Goal: Task Accomplishment & Management: Complete application form

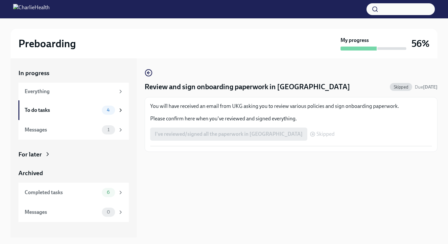
click at [44, 73] on div "In progress" at bounding box center [73, 73] width 110 height 9
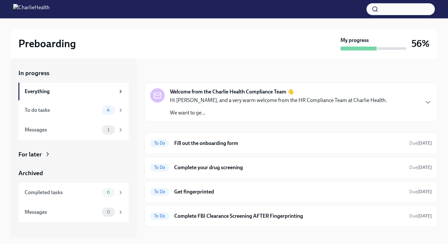
click at [47, 40] on h2 "Preboarding" at bounding box center [46, 43] width 57 height 13
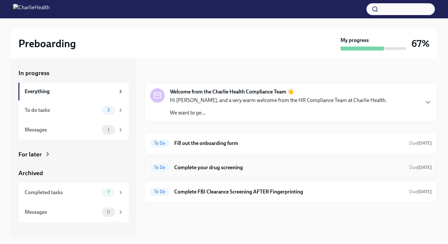
click at [195, 170] on h6 "Complete your drug screening" at bounding box center [289, 167] width 230 height 7
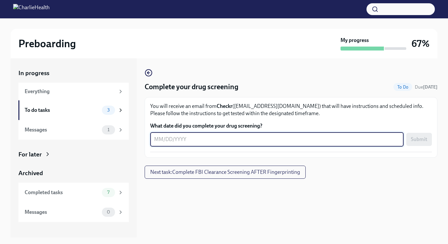
click at [165, 141] on textarea "What date did you complete your drug screening?" at bounding box center [276, 140] width 245 height 8
type textarea "0"
type textarea "[DATE]"
click at [413, 139] on span "Submit" at bounding box center [419, 139] width 16 height 7
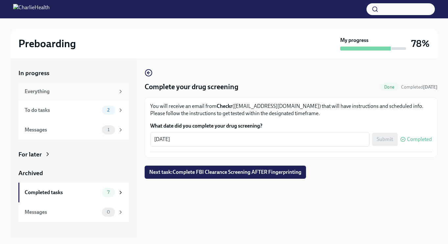
click at [53, 93] on div "Everything" at bounding box center [70, 91] width 90 height 7
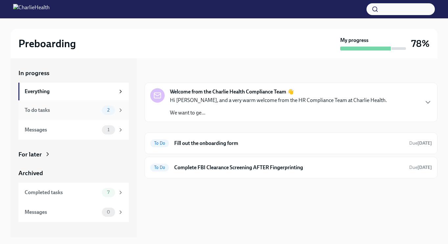
click at [46, 108] on div "To do tasks" at bounding box center [62, 110] width 75 height 7
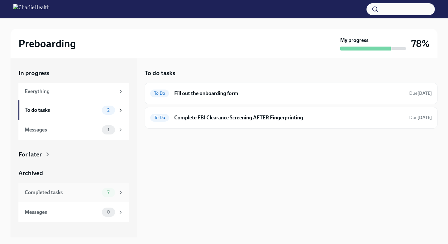
click at [89, 191] on div "Completed tasks" at bounding box center [62, 192] width 75 height 7
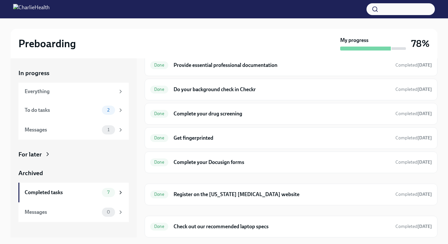
scroll to position [28, 0]
click at [190, 138] on h6 "Get fingerprinted" at bounding box center [281, 138] width 217 height 7
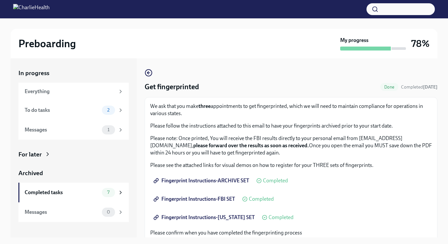
drag, startPoint x: 149, startPoint y: 144, endPoint x: 234, endPoint y: 146, distance: 85.1
click at [234, 146] on div "We ask that you make three appointments to get fingerprinted, which we will nee…" at bounding box center [291, 216] width 293 height 238
copy p "[EMAIL_ADDRESS][DOMAIN_NAME]"
click at [249, 148] on strong "please forward over the results as soon as received." at bounding box center [251, 146] width 116 height 6
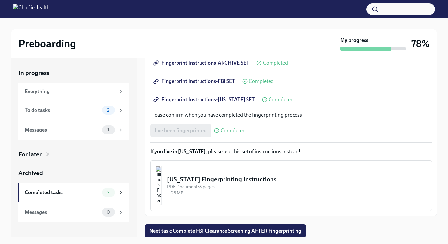
scroll to position [118, 0]
click at [205, 232] on span "Next task : Complete FBI Clearance Screening AFTER Fingerprinting" at bounding box center [225, 231] width 152 height 7
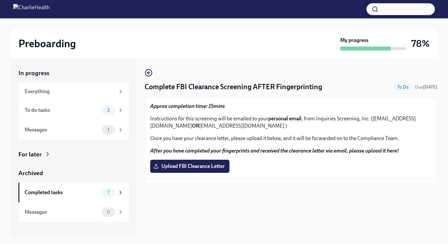
drag, startPoint x: 152, startPoint y: 126, endPoint x: 237, endPoint y: 126, distance: 84.1
click at [237, 126] on p "Instructions for this screening will be emailed to your personal email , from I…" at bounding box center [291, 122] width 282 height 14
copy p "[EMAIL_ADDRESS][DOMAIN_NAME]"
drag, startPoint x: 293, startPoint y: 125, endPoint x: 247, endPoint y: 129, distance: 46.2
click at [247, 129] on p "Instructions for this screening will be emailed to your personal email , from I…" at bounding box center [291, 122] width 282 height 14
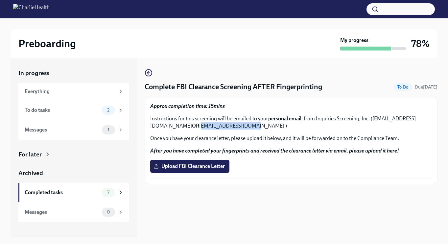
copy p "[EMAIL_ADDRESS][DOMAIN_NAME]"
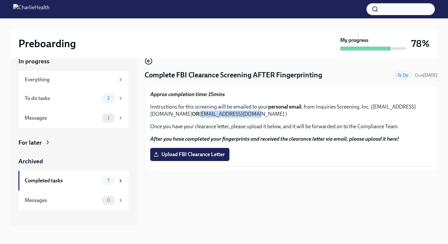
scroll to position [12, 0]
click at [54, 80] on div "Everything" at bounding box center [70, 79] width 90 height 7
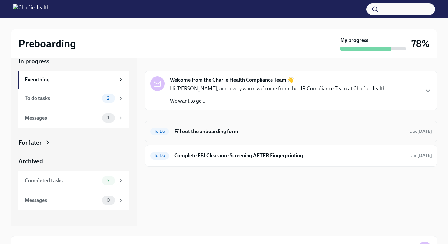
click at [187, 131] on h6 "Fill out the onboarding form" at bounding box center [289, 131] width 230 height 7
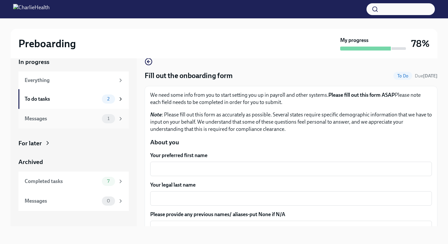
click at [49, 124] on div "Messages 1" at bounding box center [73, 119] width 110 height 20
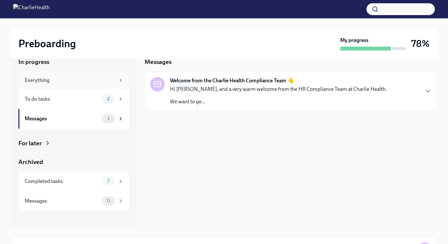
click at [43, 83] on div "Everything" at bounding box center [70, 80] width 90 height 7
